Goal: Communication & Community: Ask a question

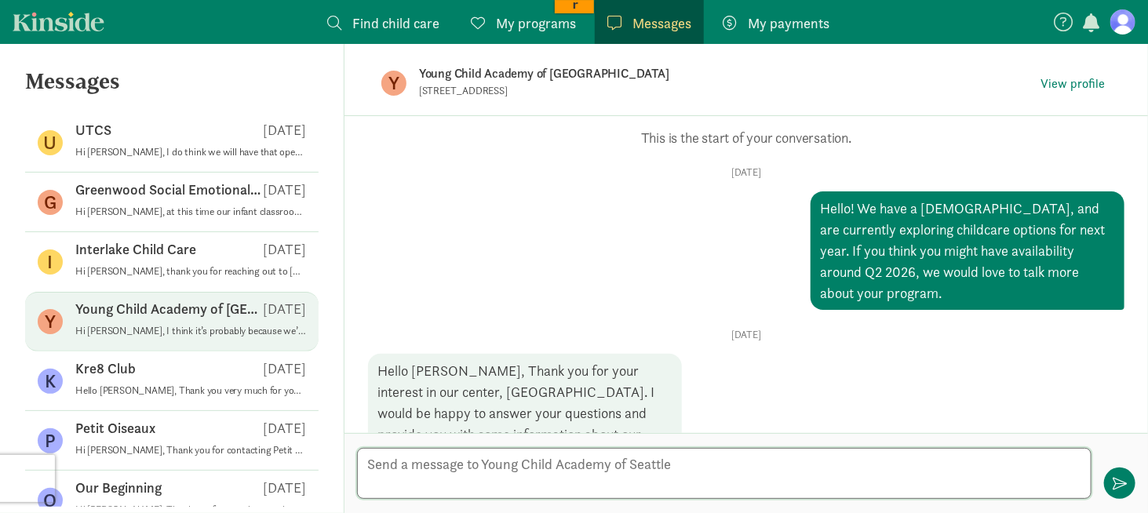
scroll to position [906, 0]
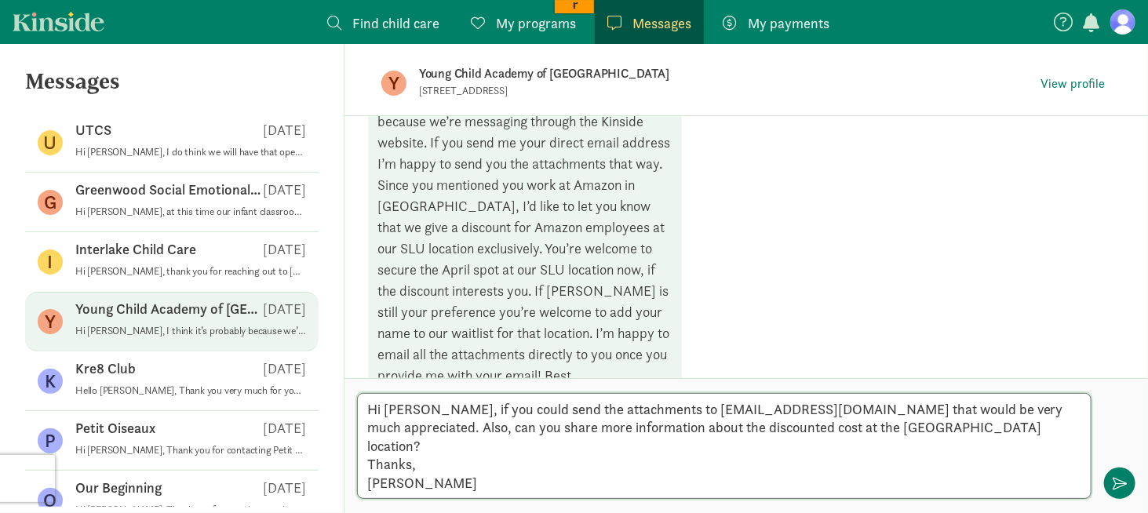
click at [434, 473] on textarea "Hi [PERSON_NAME], if you could send the attachments to [EMAIL_ADDRESS][DOMAIN_N…" at bounding box center [724, 446] width 735 height 106
click at [427, 427] on textarea "Hi [PERSON_NAME], if you could send the attachments to [EMAIL_ADDRESS][DOMAIN_N…" at bounding box center [724, 446] width 735 height 106
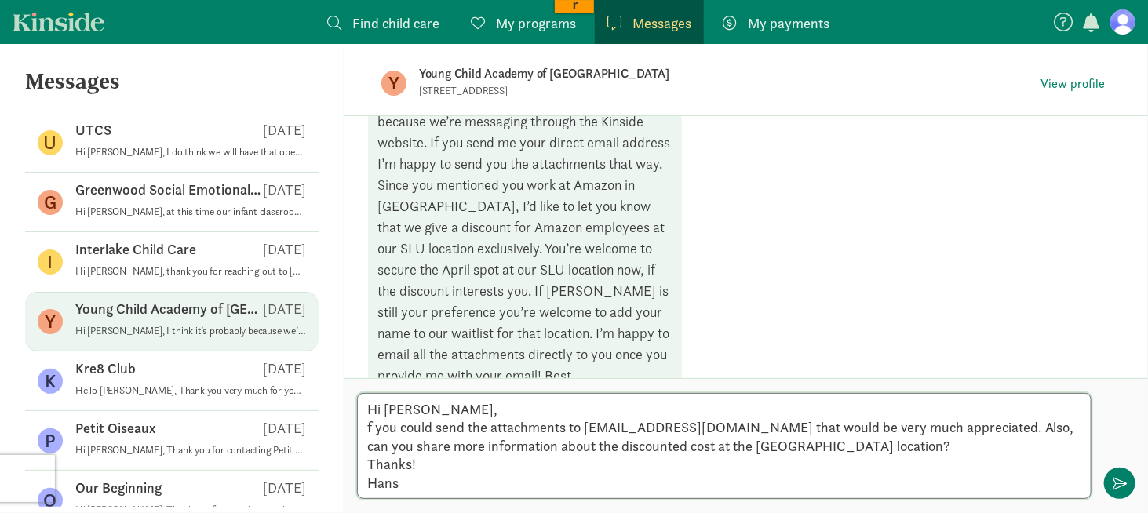
type textarea "Hi Laura, If you could send the attachments to hansi16@hotmail.com that would b…"
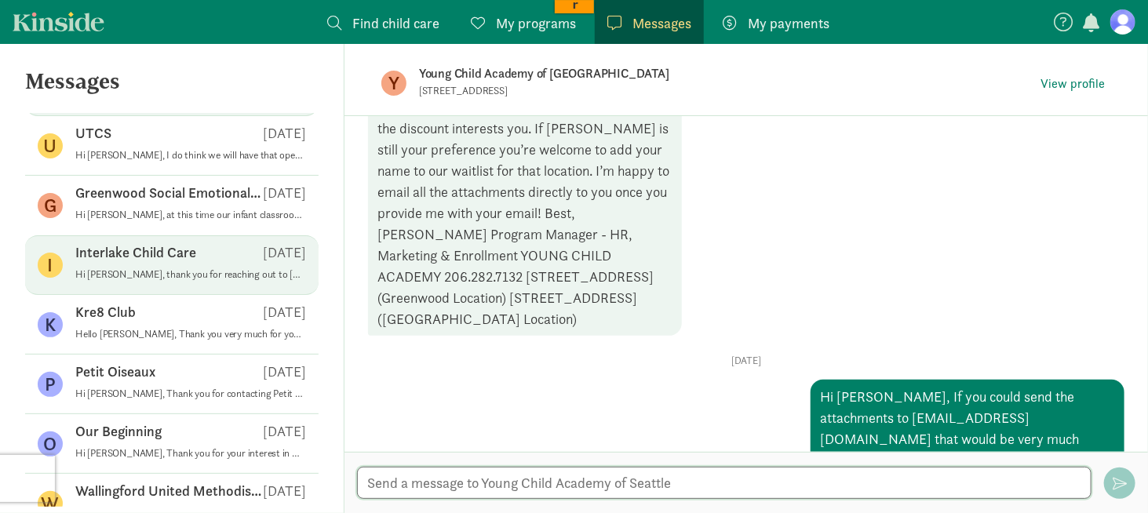
scroll to position [79, 0]
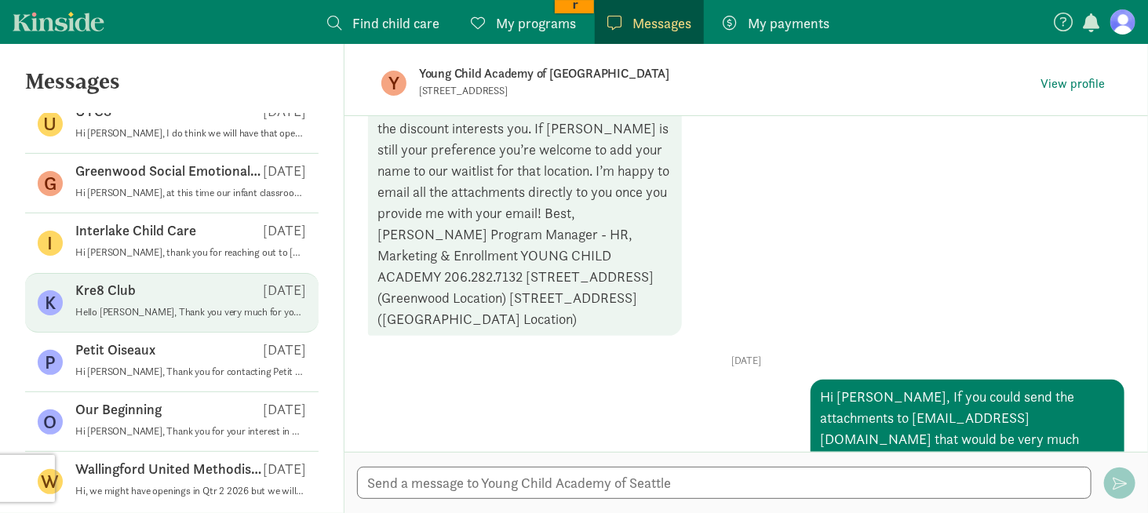
click at [147, 294] on div "Kre8 Club Aug 25" at bounding box center [190, 293] width 231 height 25
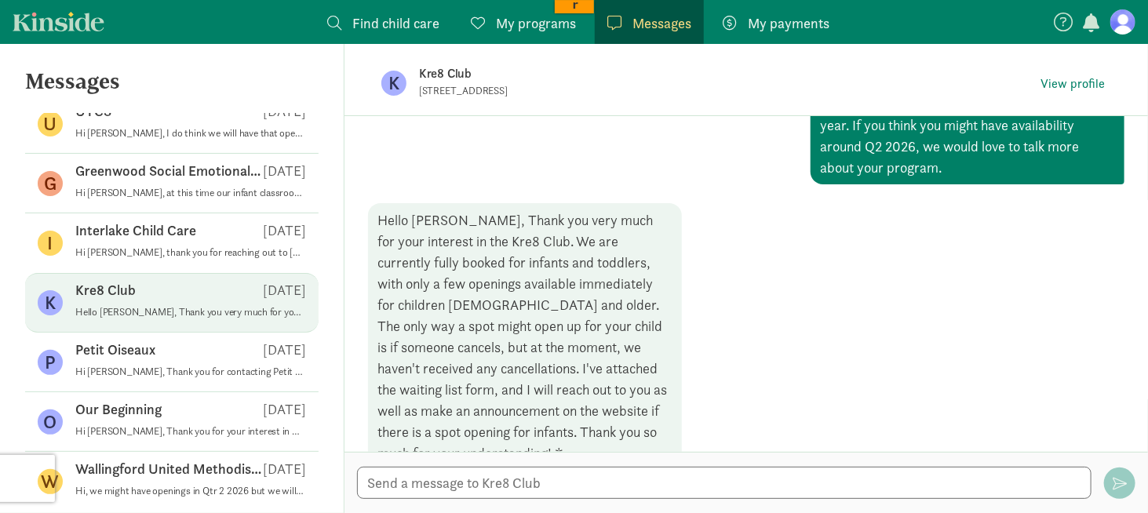
scroll to position [204, 0]
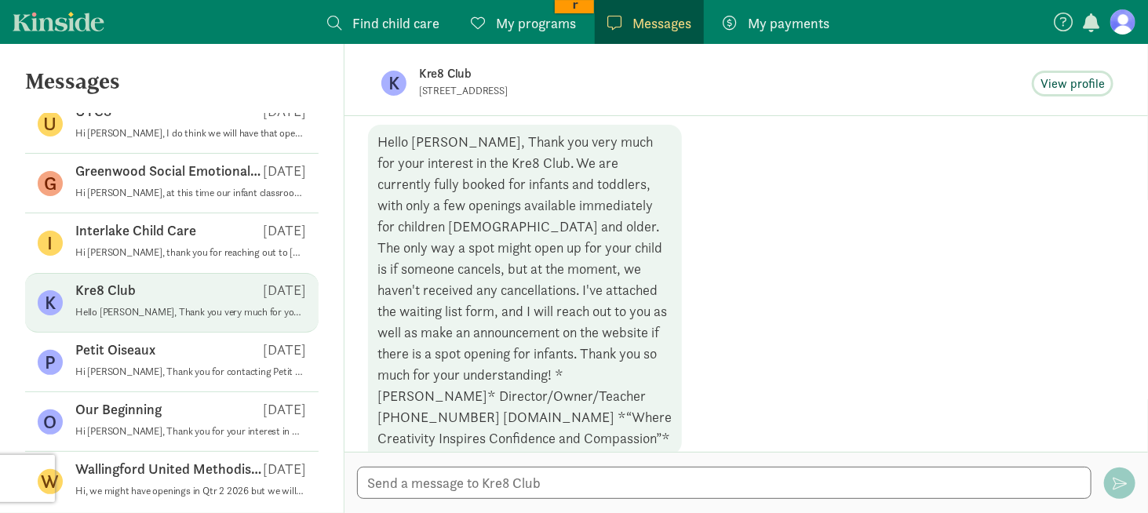
click at [1077, 81] on span "View profile" at bounding box center [1073, 84] width 64 height 19
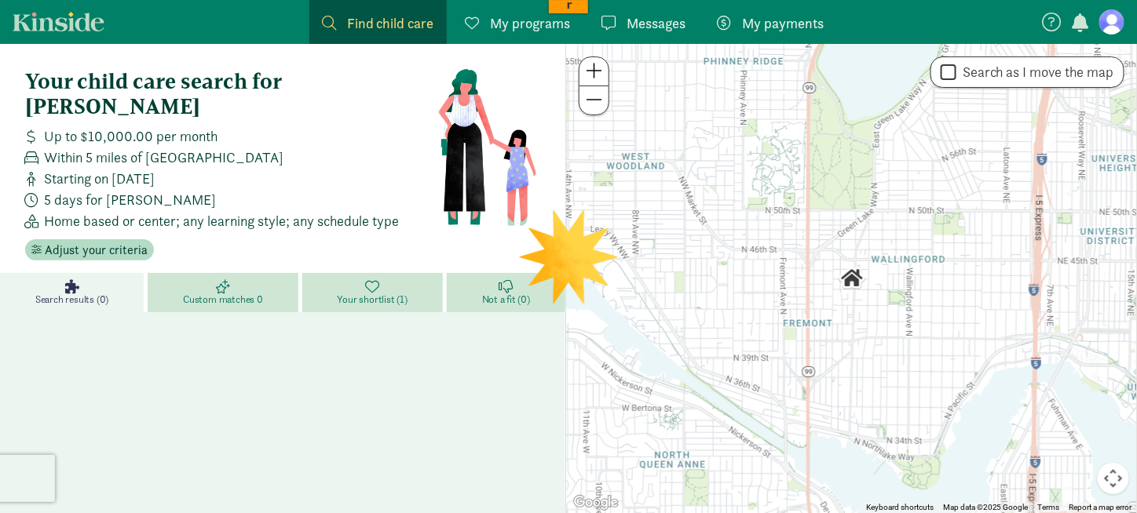
click at [1108, 19] on figure at bounding box center [1111, 21] width 25 height 25
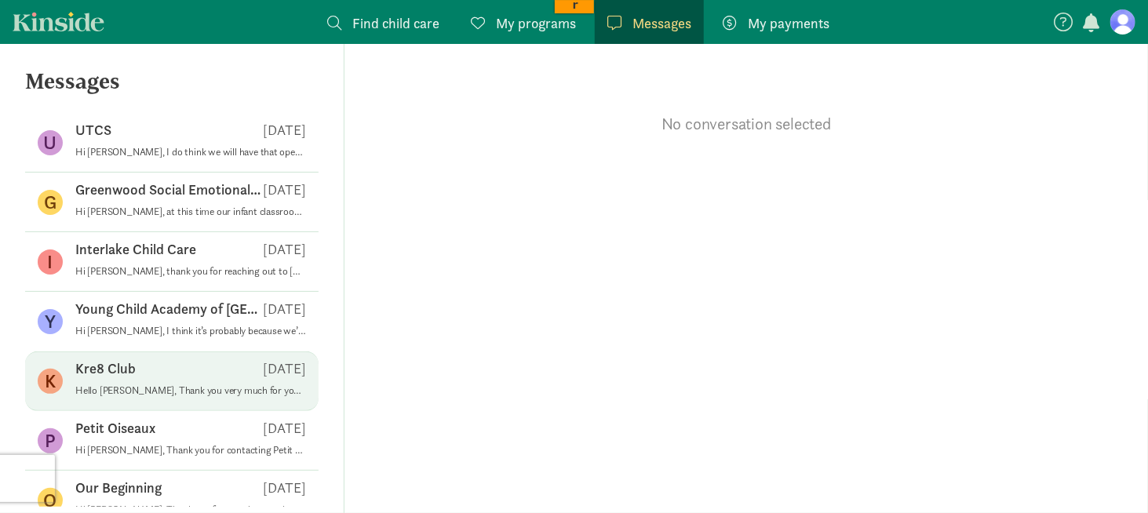
click at [130, 371] on p "Kre8 Club" at bounding box center [105, 369] width 60 height 19
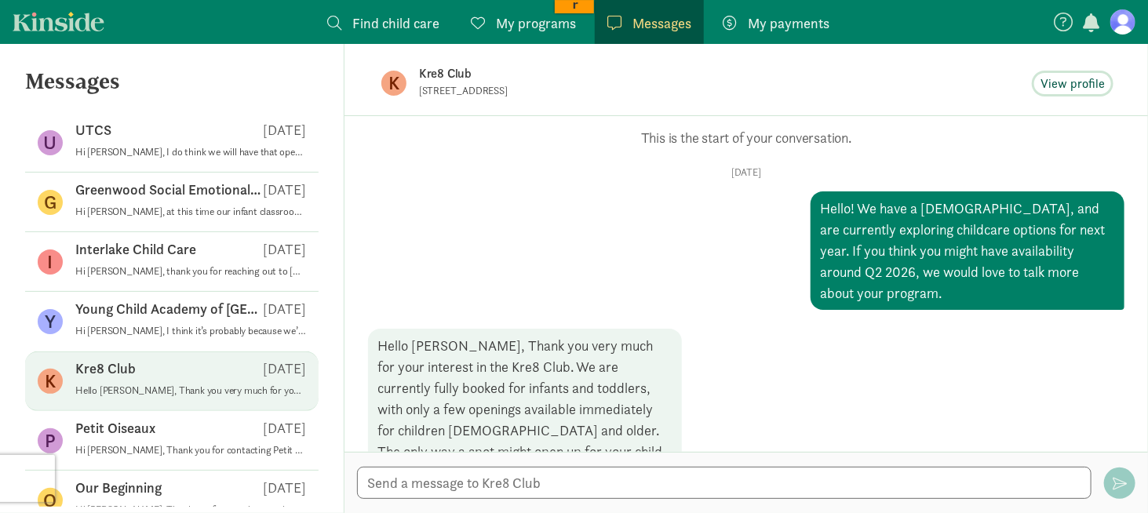
click at [1057, 83] on span "View profile" at bounding box center [1073, 84] width 64 height 19
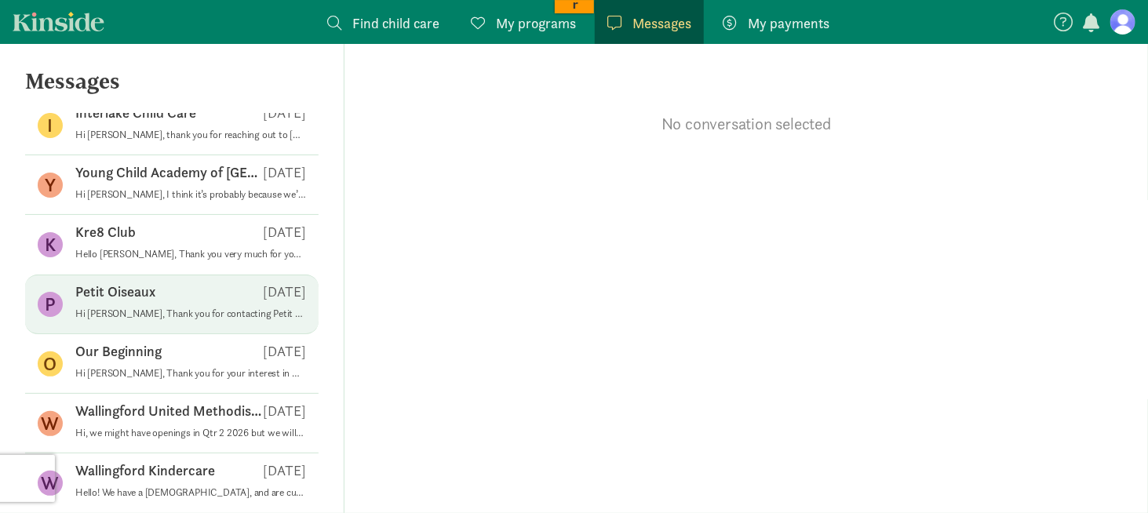
scroll to position [157, 0]
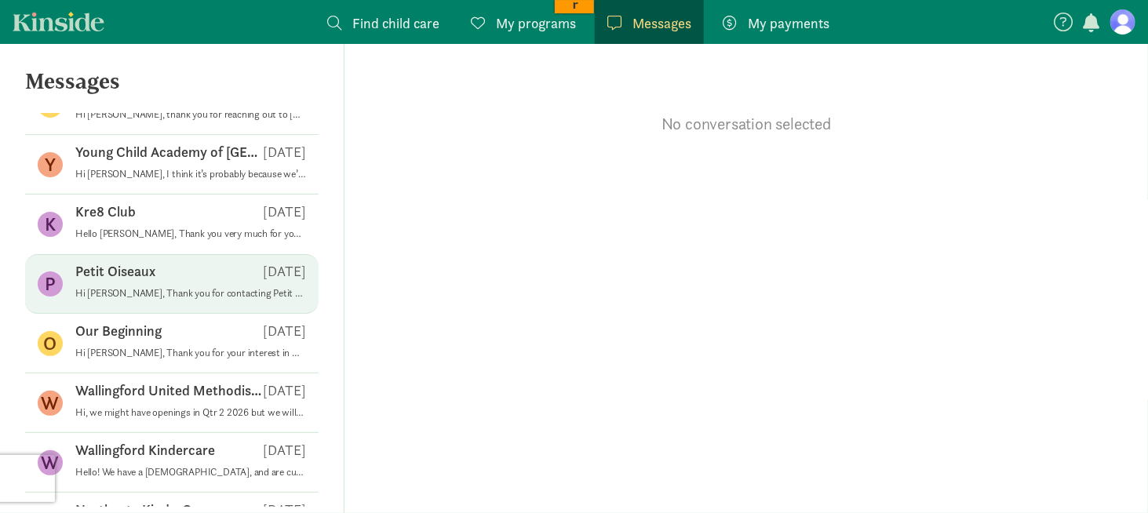
click at [114, 267] on p "Petit Oiseaux" at bounding box center [115, 271] width 80 height 19
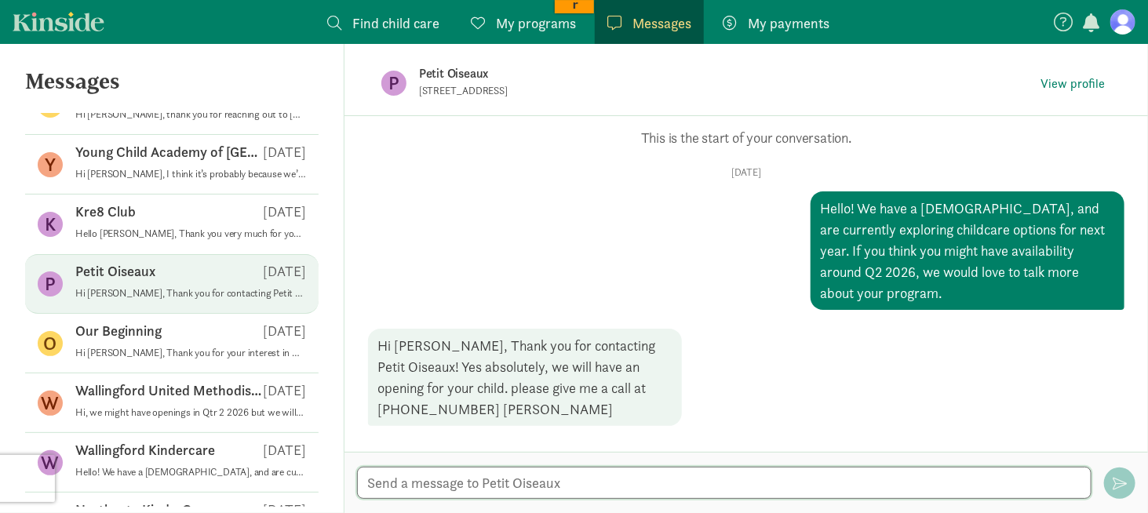
drag, startPoint x: 462, startPoint y: 489, endPoint x: 460, endPoint y: 472, distance: 17.4
click at [462, 479] on textarea at bounding box center [724, 483] width 735 height 32
type textarea "Hi [PERSON_NAME], is there a preferred time to touch base?"
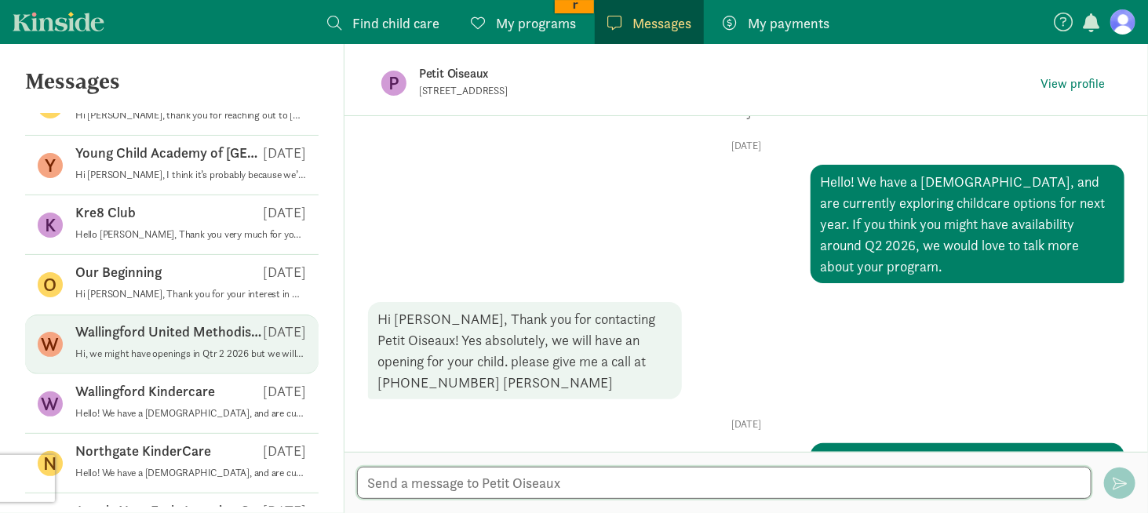
scroll to position [236, 0]
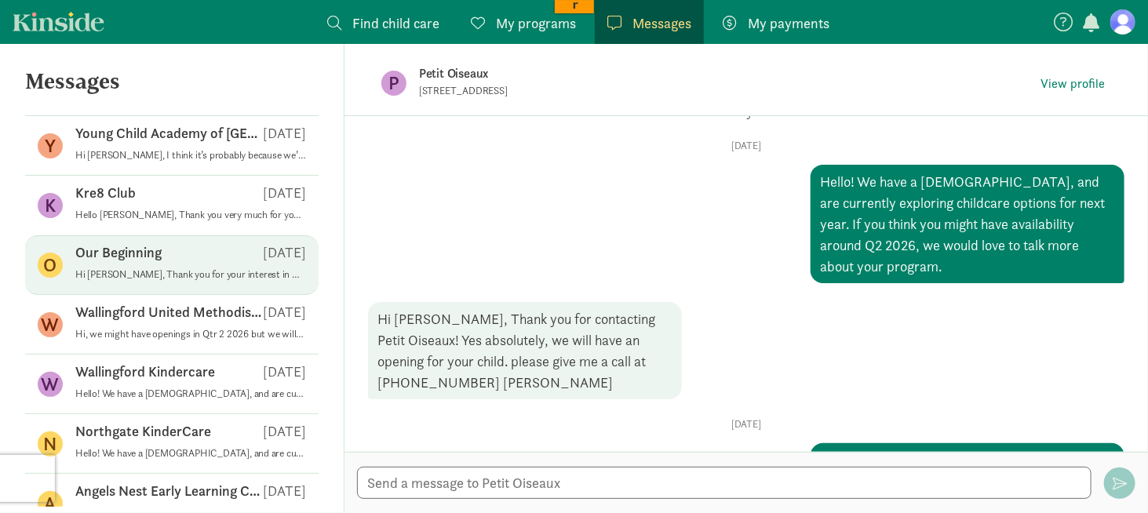
click at [160, 268] on p "Hi [PERSON_NAME], Thank you for your interest in Our Beginning School as a pote…" at bounding box center [190, 274] width 231 height 13
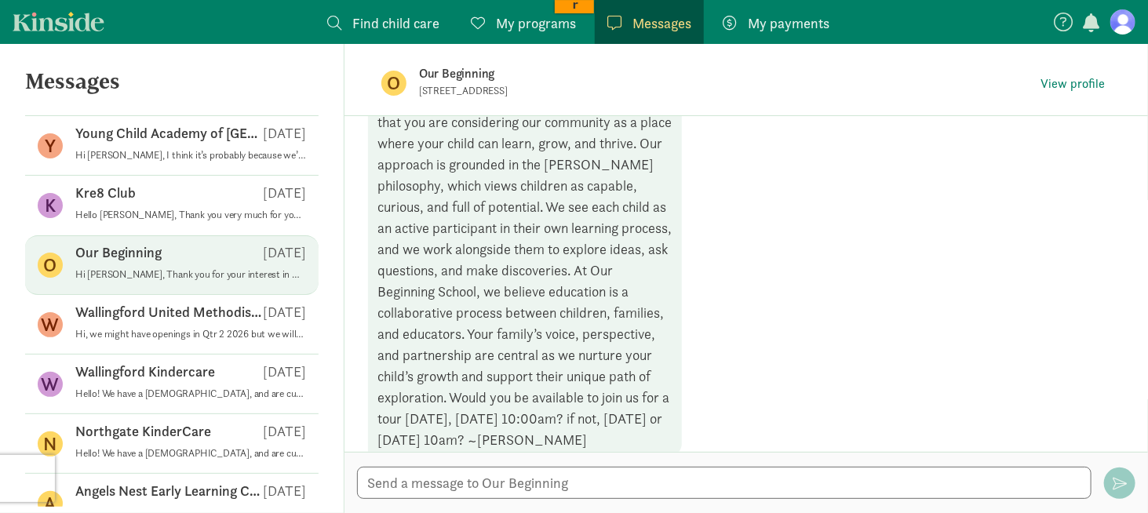
scroll to position [309, 0]
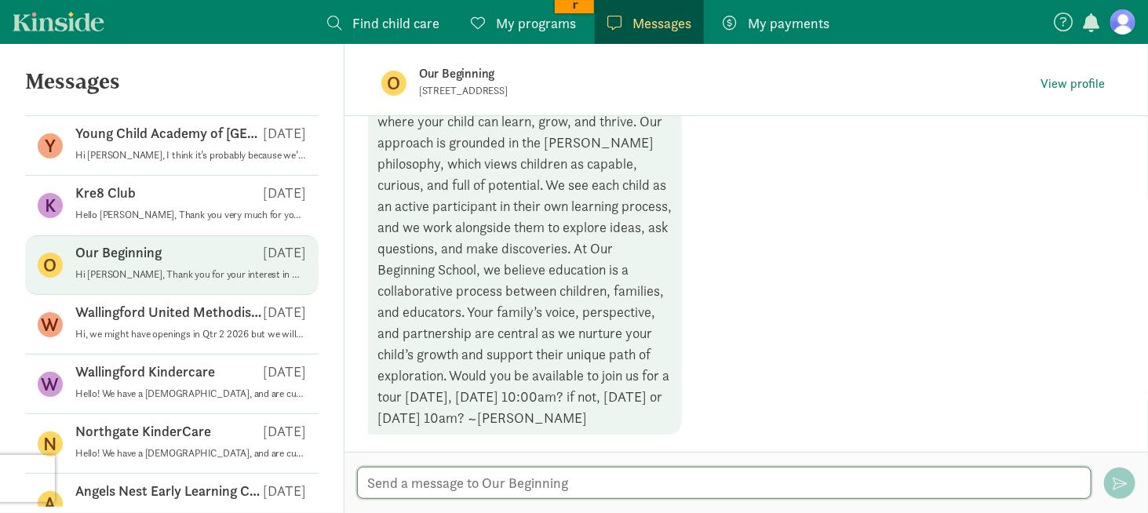
click at [418, 480] on textarea at bounding box center [724, 483] width 735 height 32
click at [1061, 85] on span "View profile" at bounding box center [1073, 84] width 64 height 19
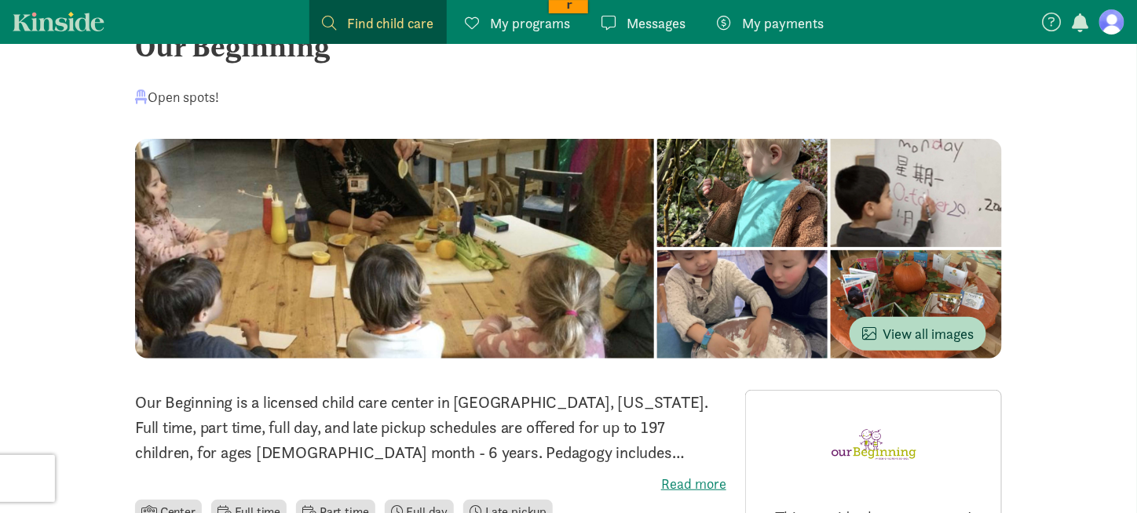
scroll to position [79, 0]
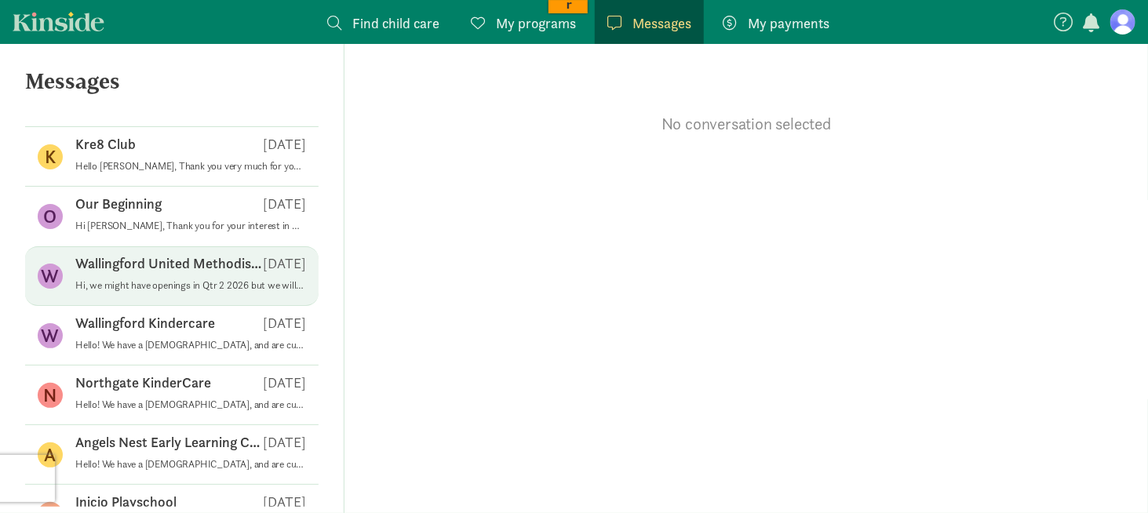
scroll to position [283, 0]
click at [158, 283] on p "Hi, we might have openings in Qtr 2 2026 but we will draw from the families on …" at bounding box center [190, 286] width 231 height 13
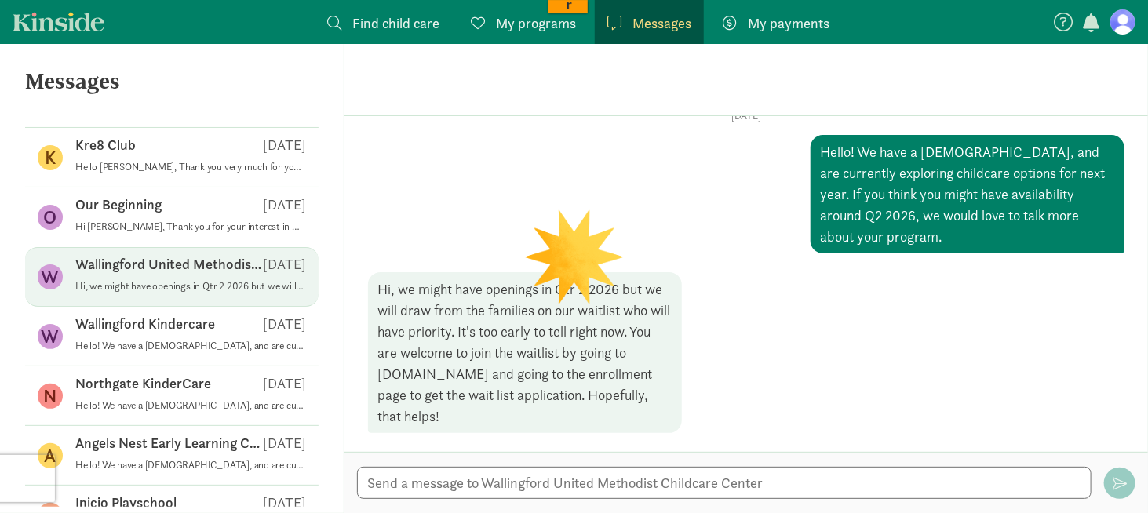
scroll to position [35, 0]
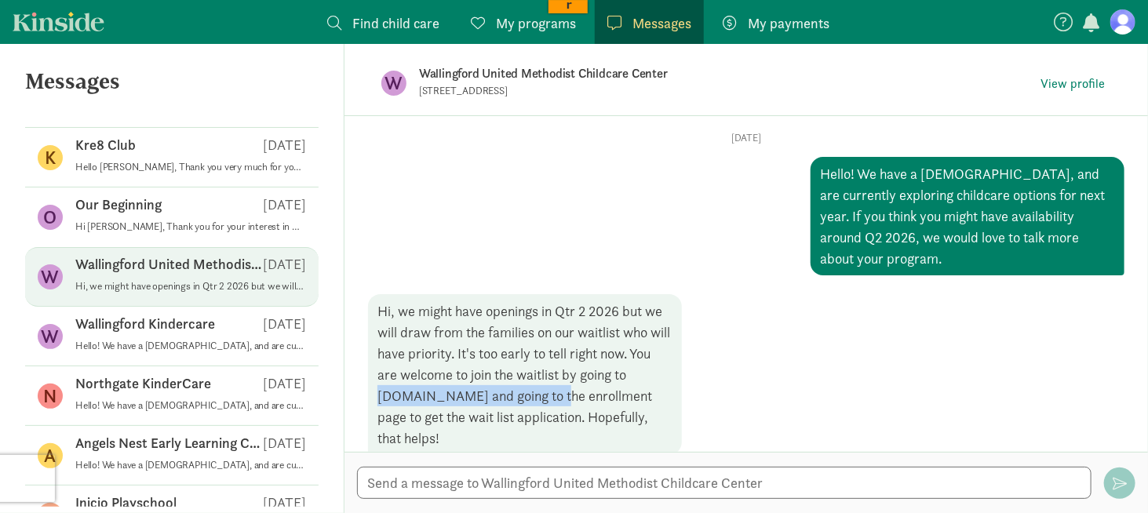
drag, startPoint x: 551, startPoint y: 374, endPoint x: 381, endPoint y: 376, distance: 170.4
click at [381, 376] on div "Hi, we might have openings in Qtr 2 2026 but we will draw from the families on …" at bounding box center [525, 374] width 314 height 161
copy div "[DOMAIN_NAME]"
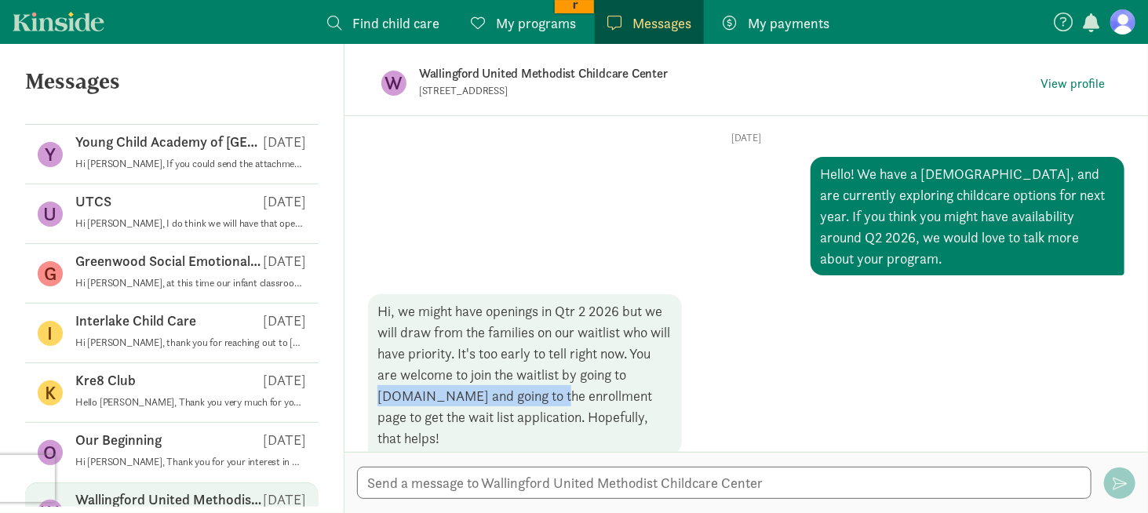
scroll to position [48, 0]
